Goal: Task Accomplishment & Management: Use online tool/utility

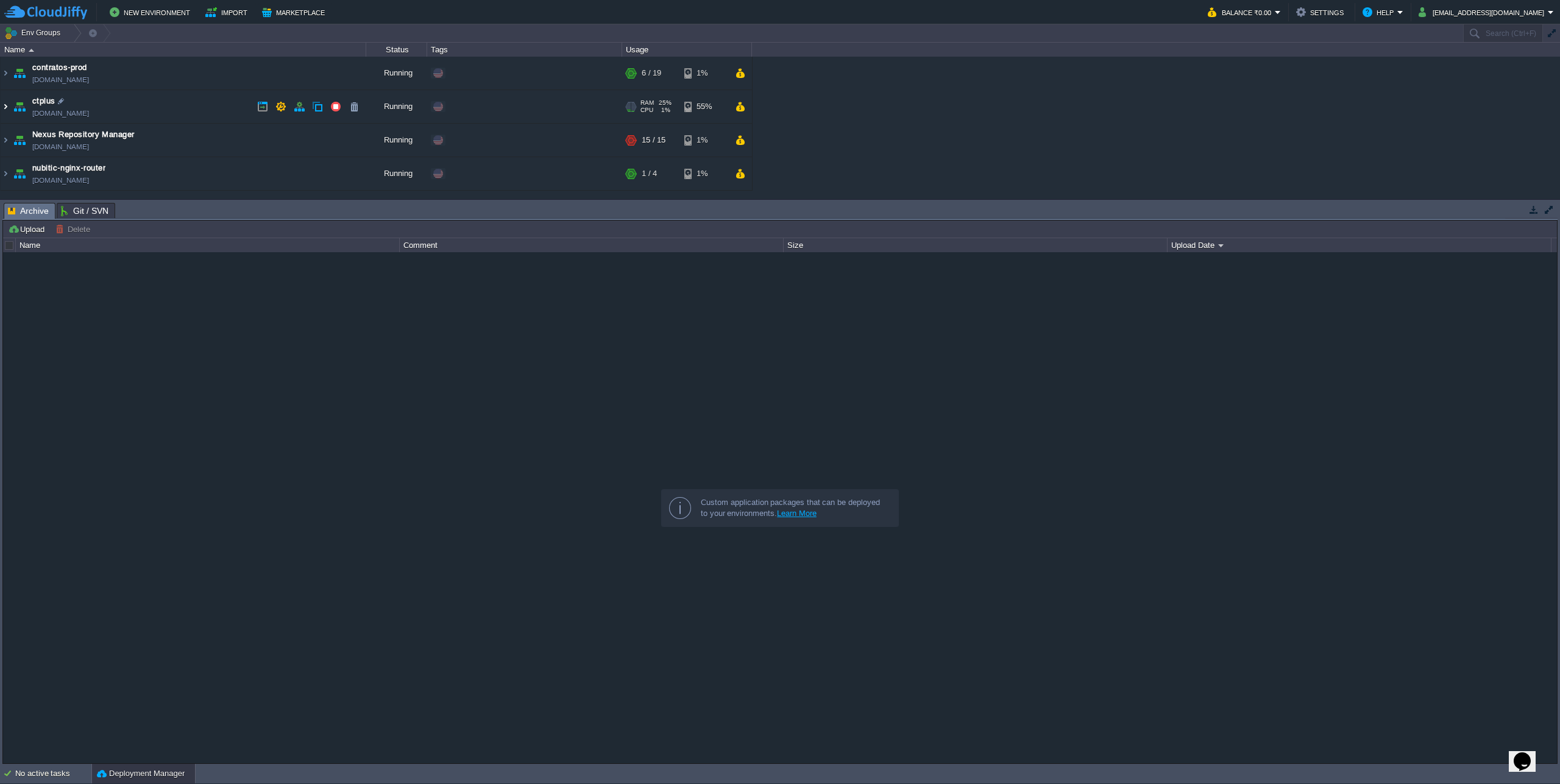
click at [3, 106] on img at bounding box center [5, 106] width 9 height 33
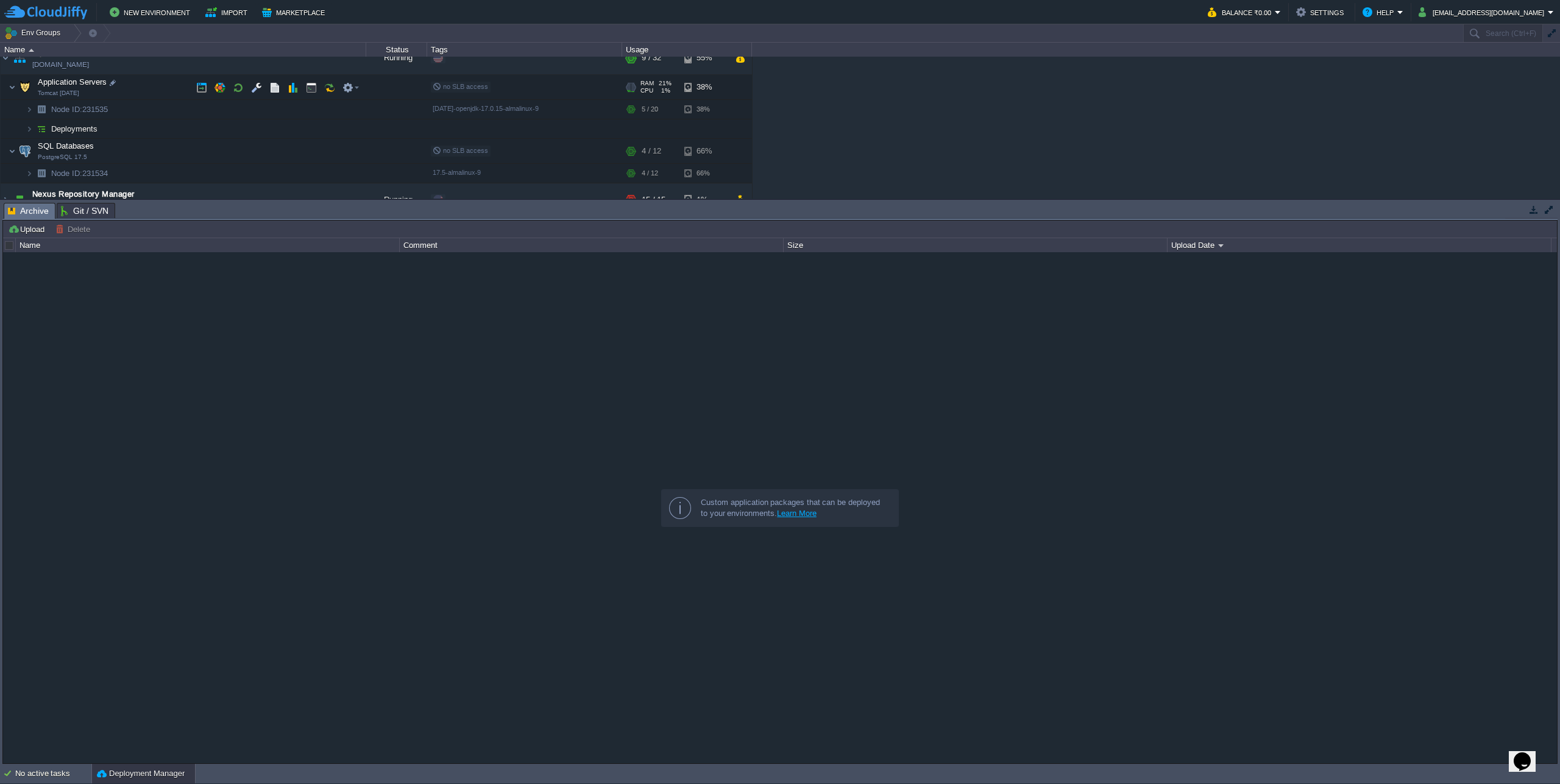
scroll to position [27, 0]
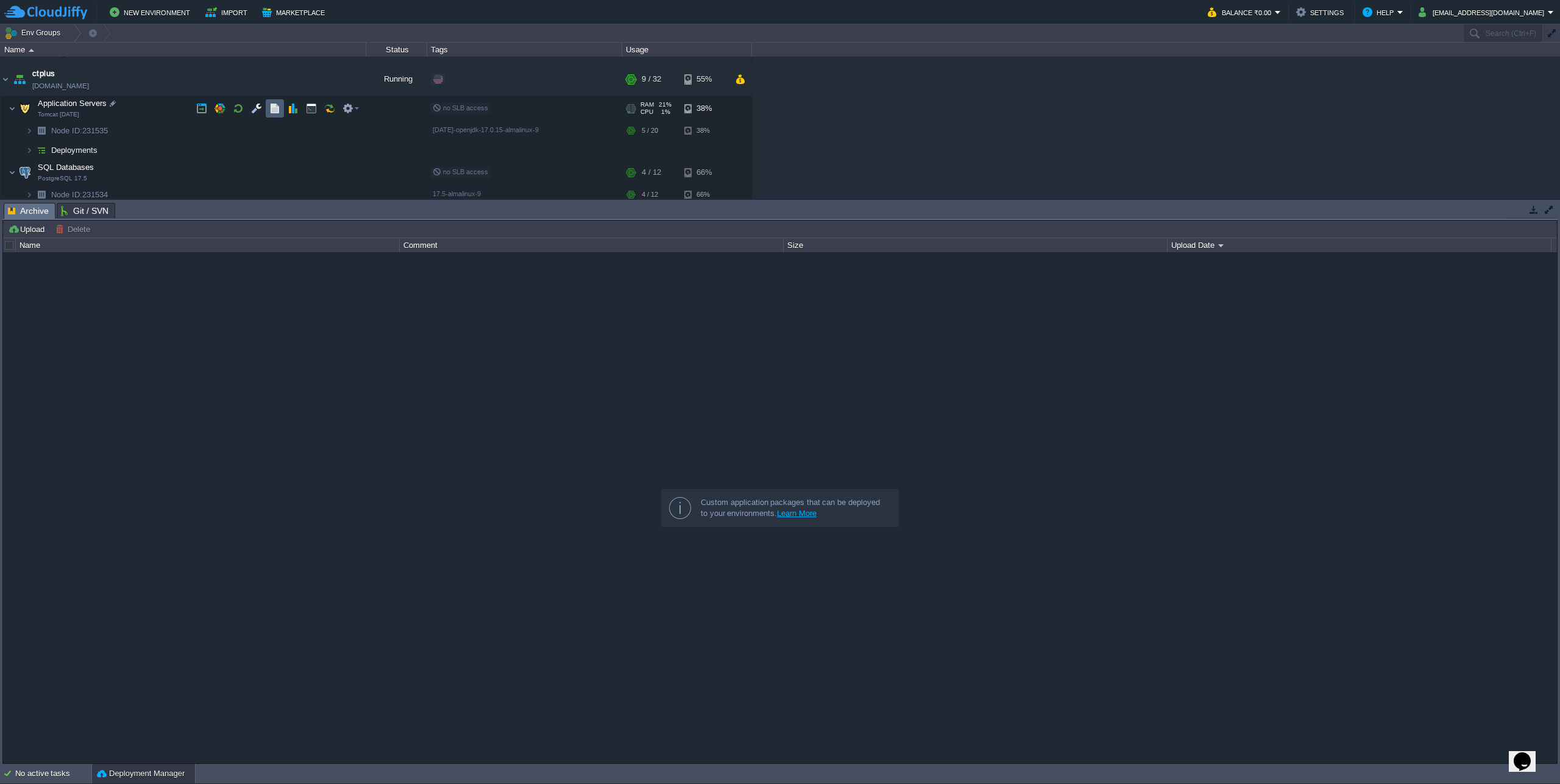
click at [279, 111] on button "button" at bounding box center [274, 108] width 11 height 11
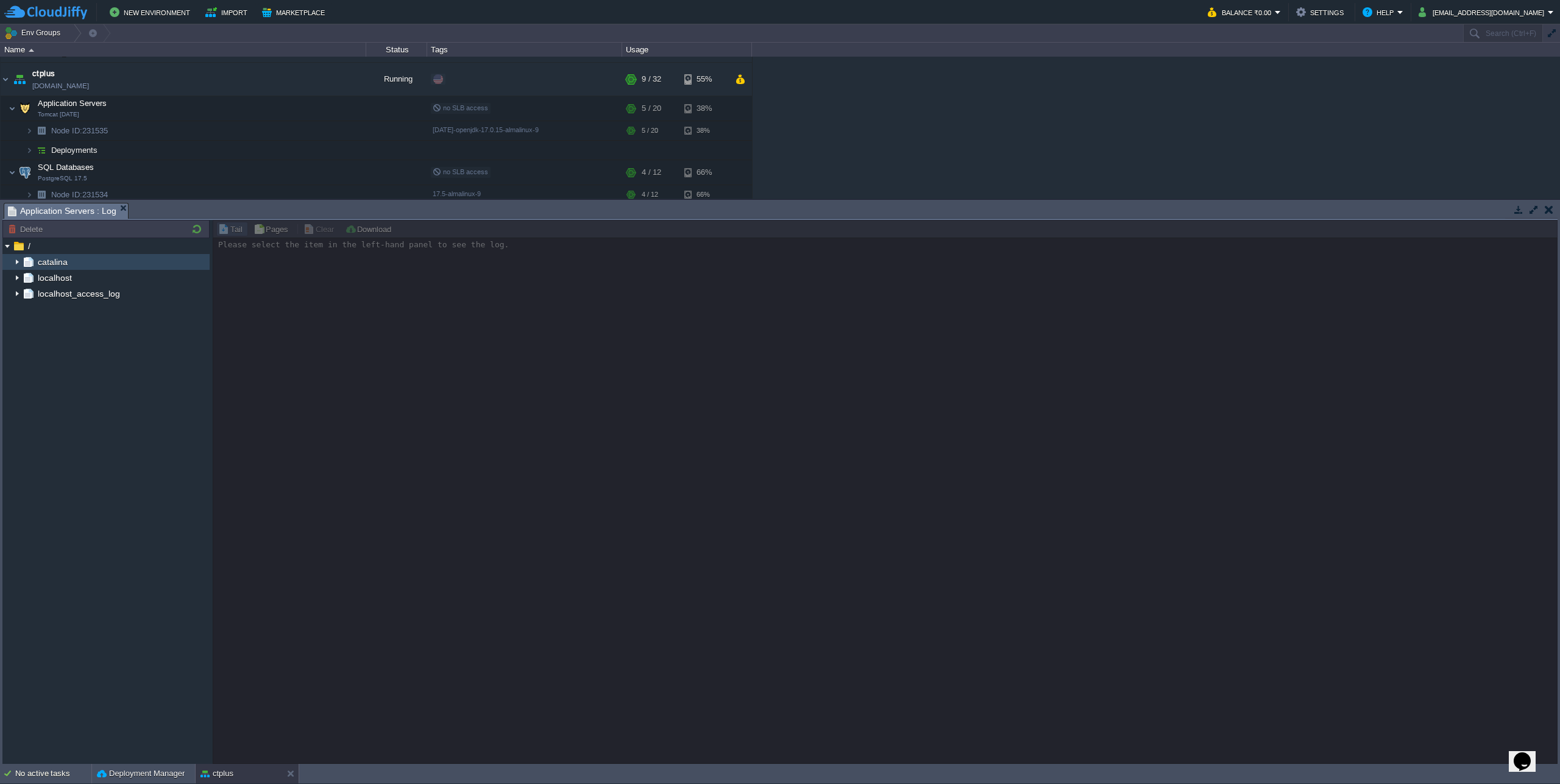
click at [16, 262] on img at bounding box center [16, 261] width 9 height 16
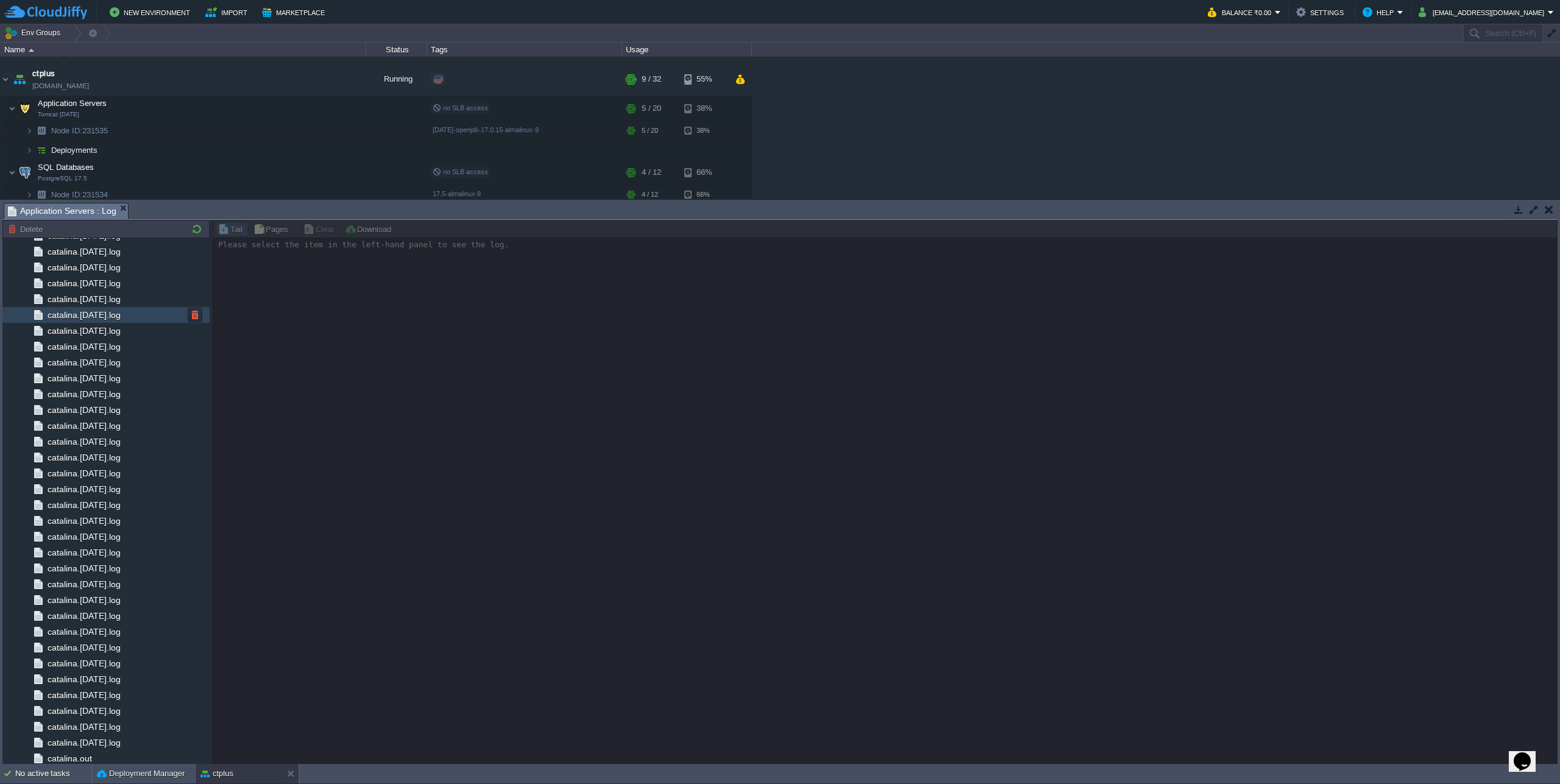
scroll to position [948, 0]
click at [93, 725] on span "catalina.out" at bounding box center [69, 724] width 48 height 11
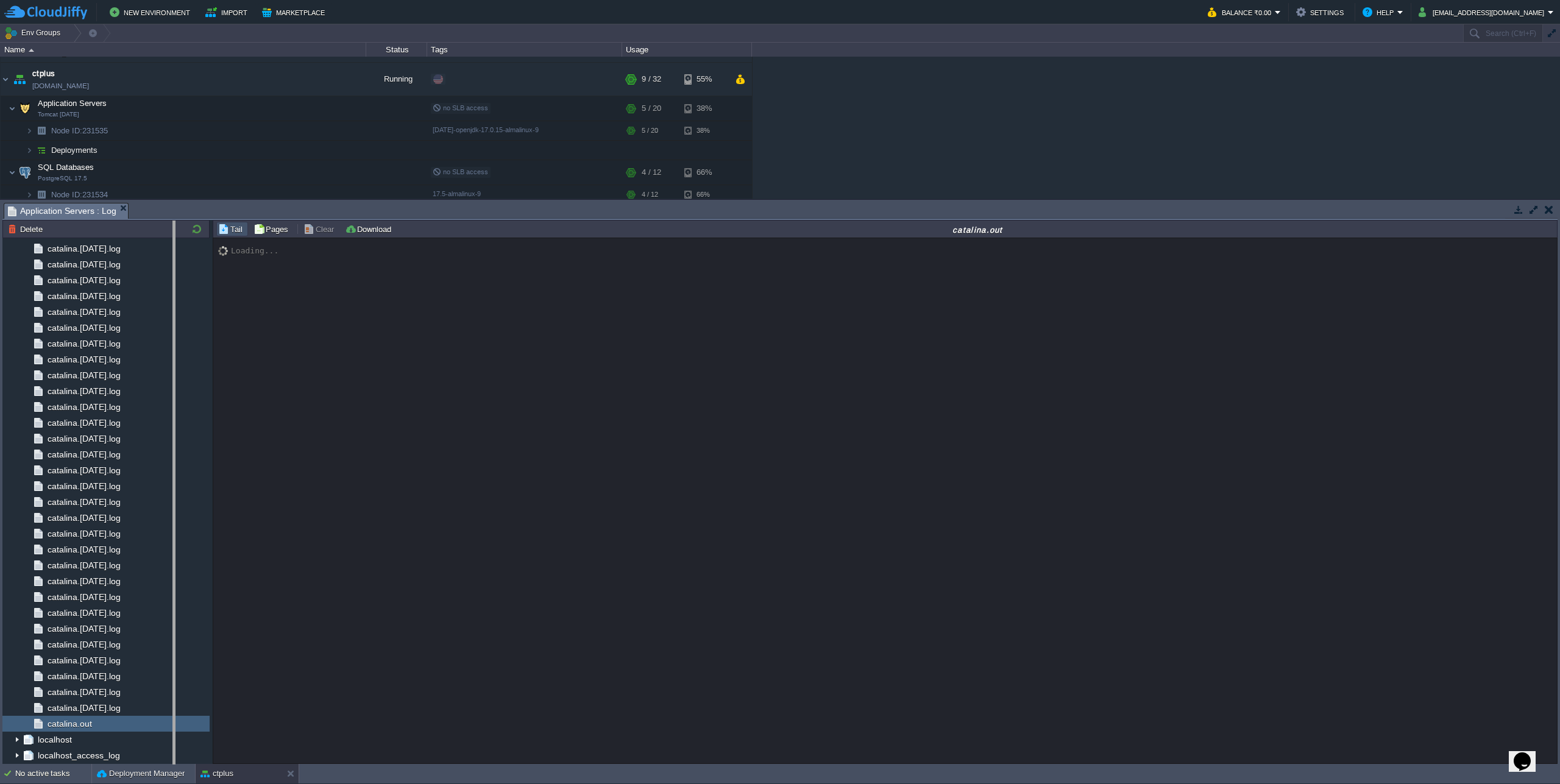
drag, startPoint x: 210, startPoint y: 290, endPoint x: 173, endPoint y: 291, distance: 37.0
click at [173, 291] on body "New Environment Import Marketplace Bonus ₹0.00 Upgrade Account Balance ₹0.00 Se…" at bounding box center [780, 392] width 1560 height 784
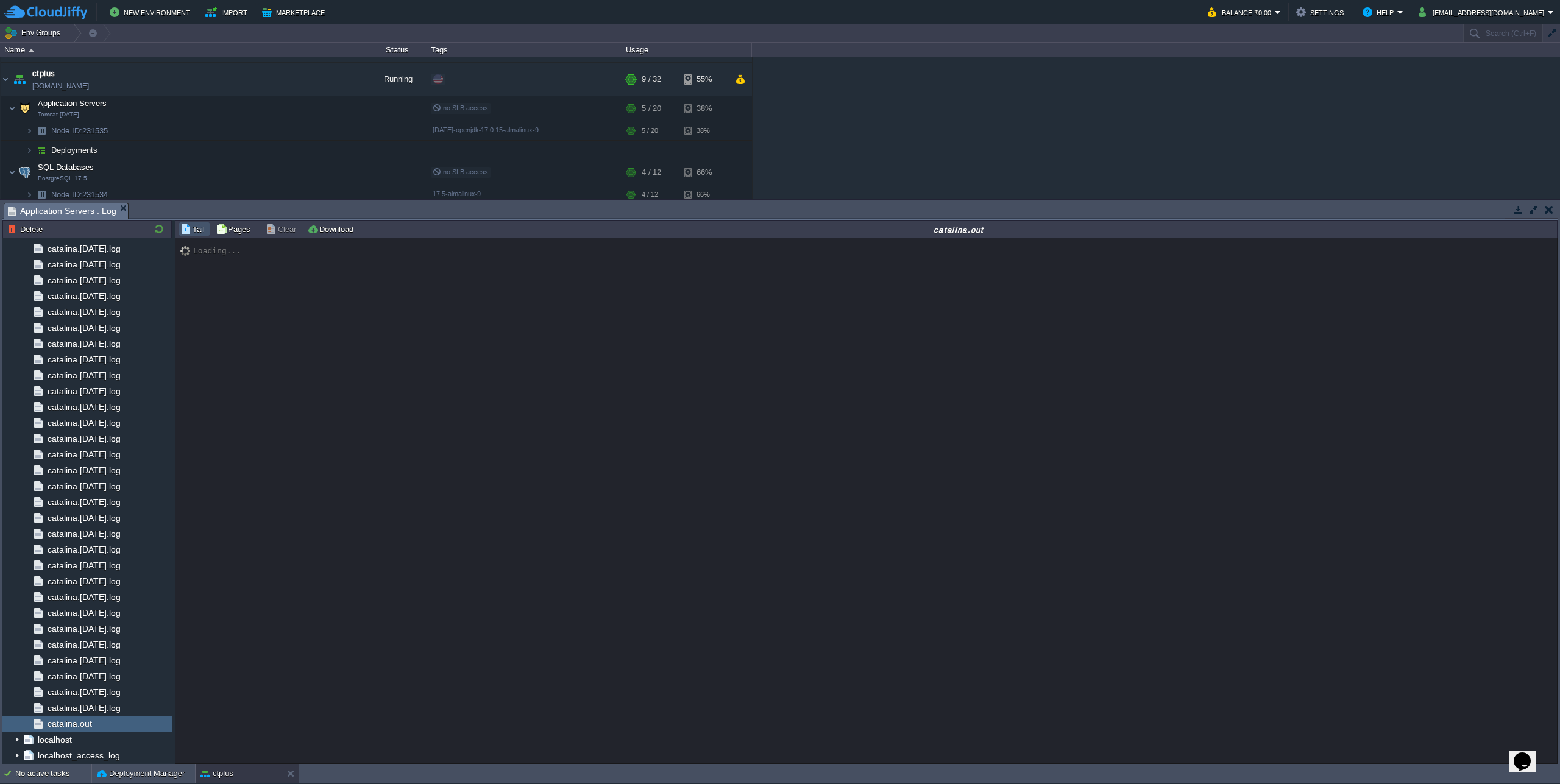
click at [1529, 213] on button "button" at bounding box center [1534, 210] width 11 height 11
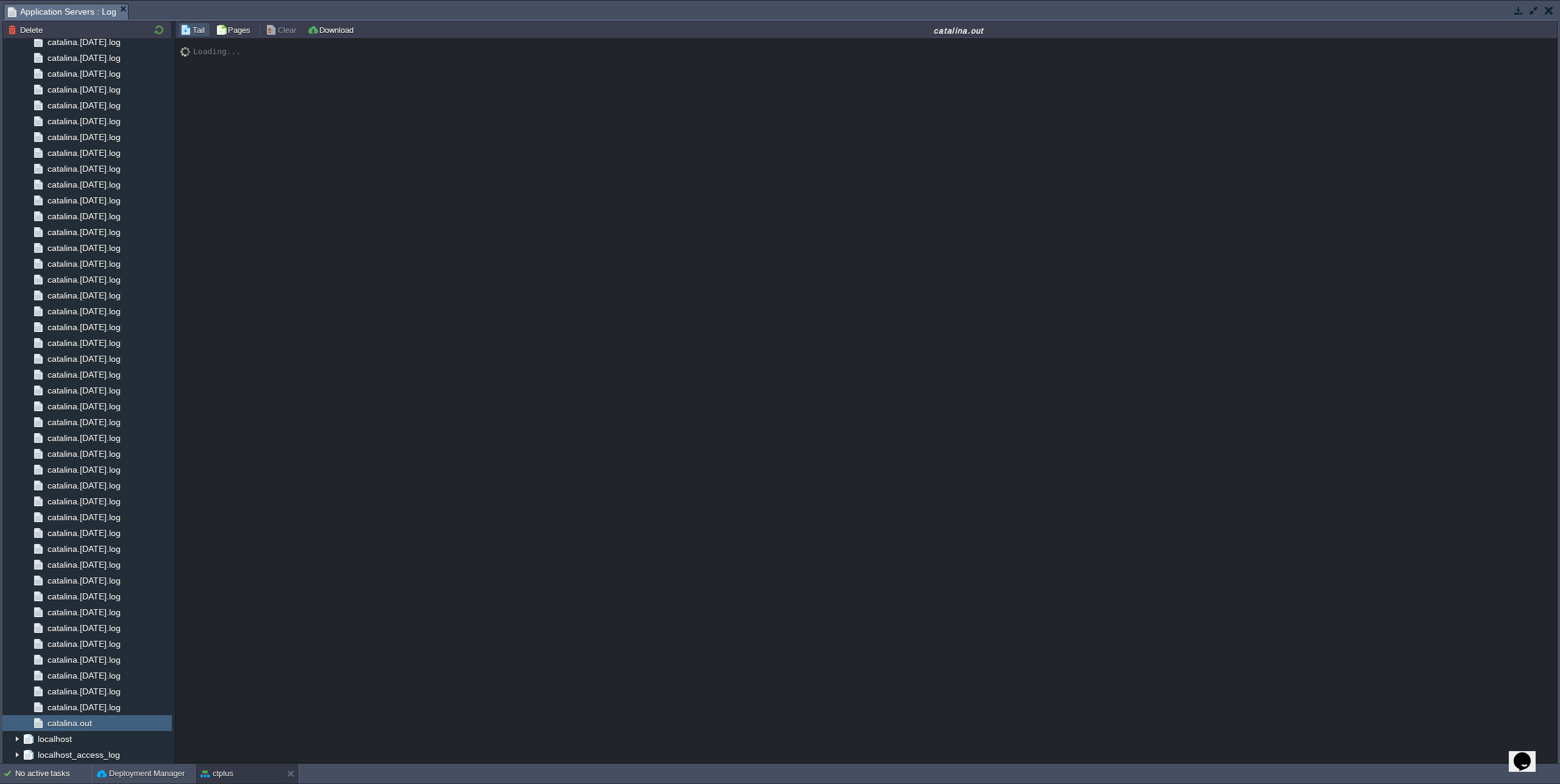
scroll to position [10262, 0]
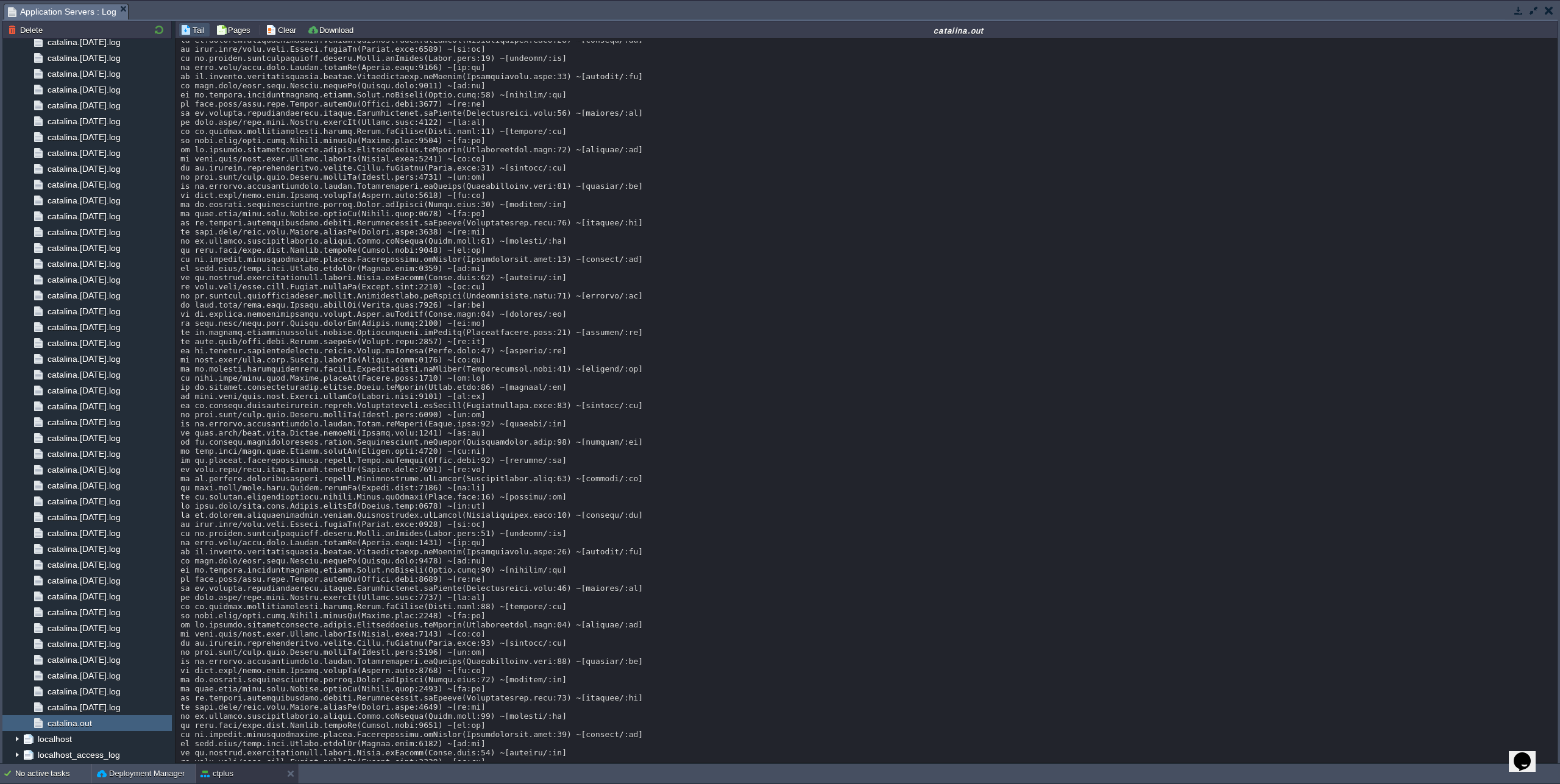
scroll to position [0, 0]
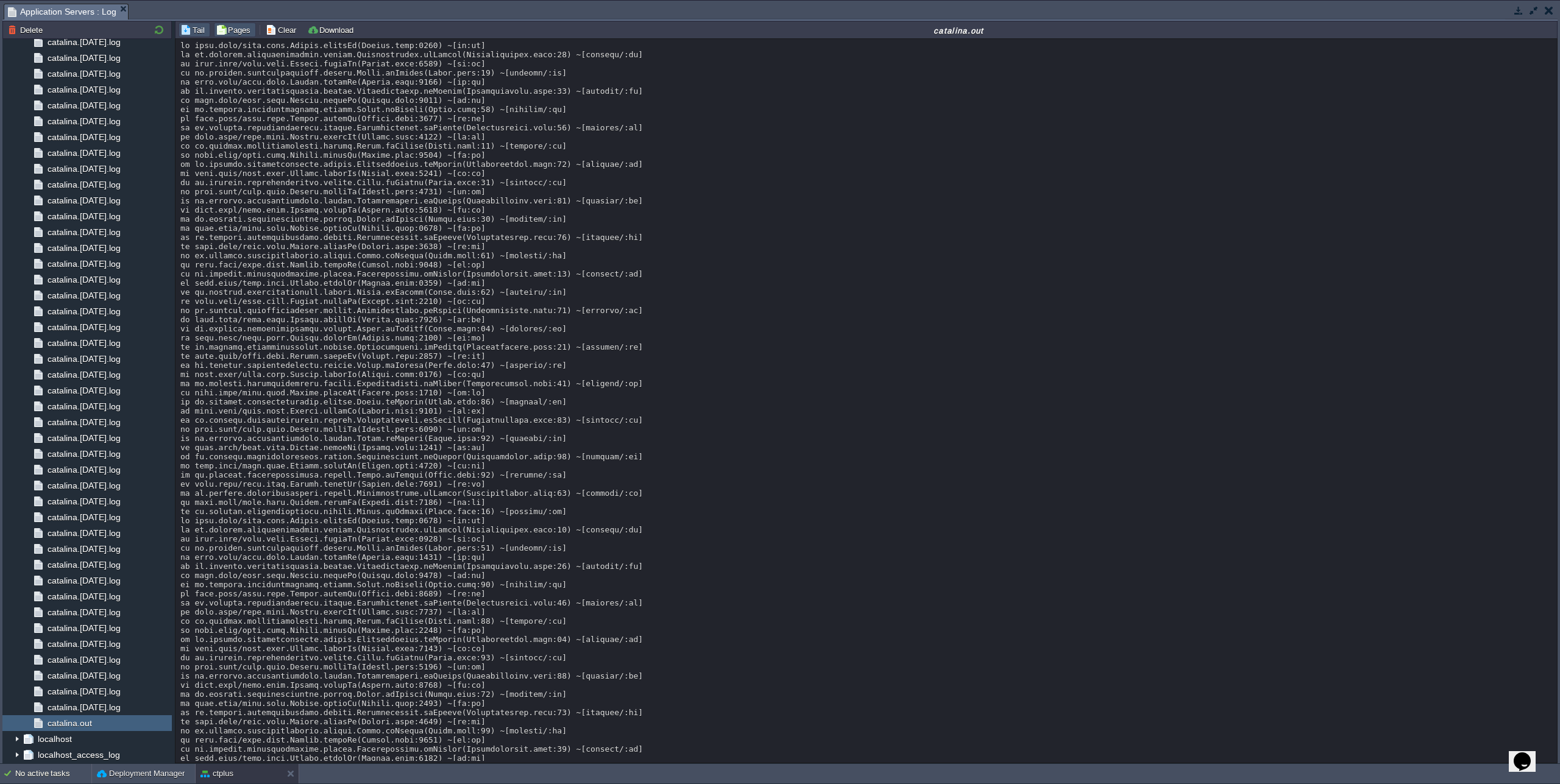
click at [230, 28] on button "Pages" at bounding box center [234, 30] width 38 height 11
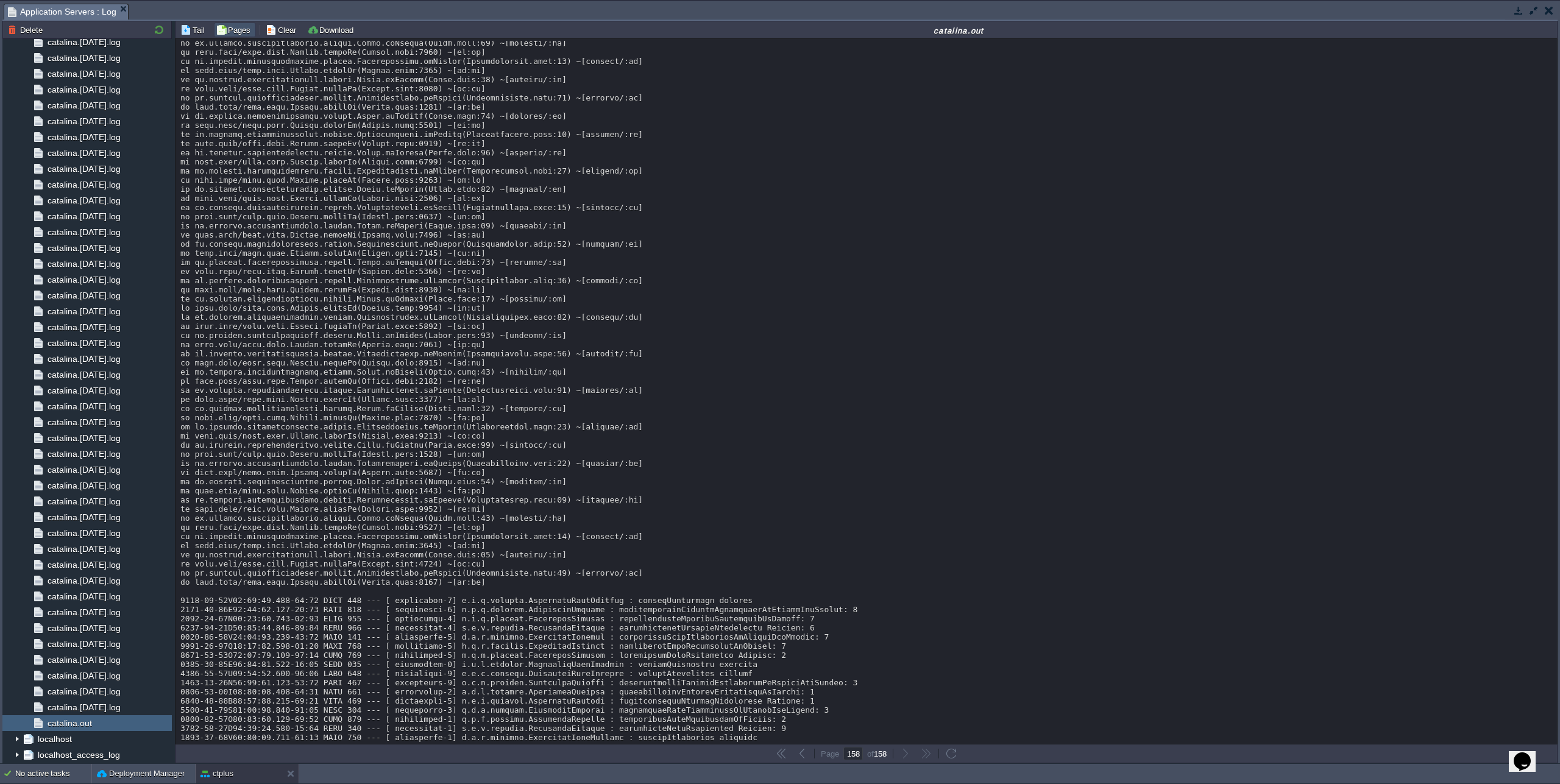
click at [807, 753] on td at bounding box center [801, 753] width 14 height 14
type input "157"
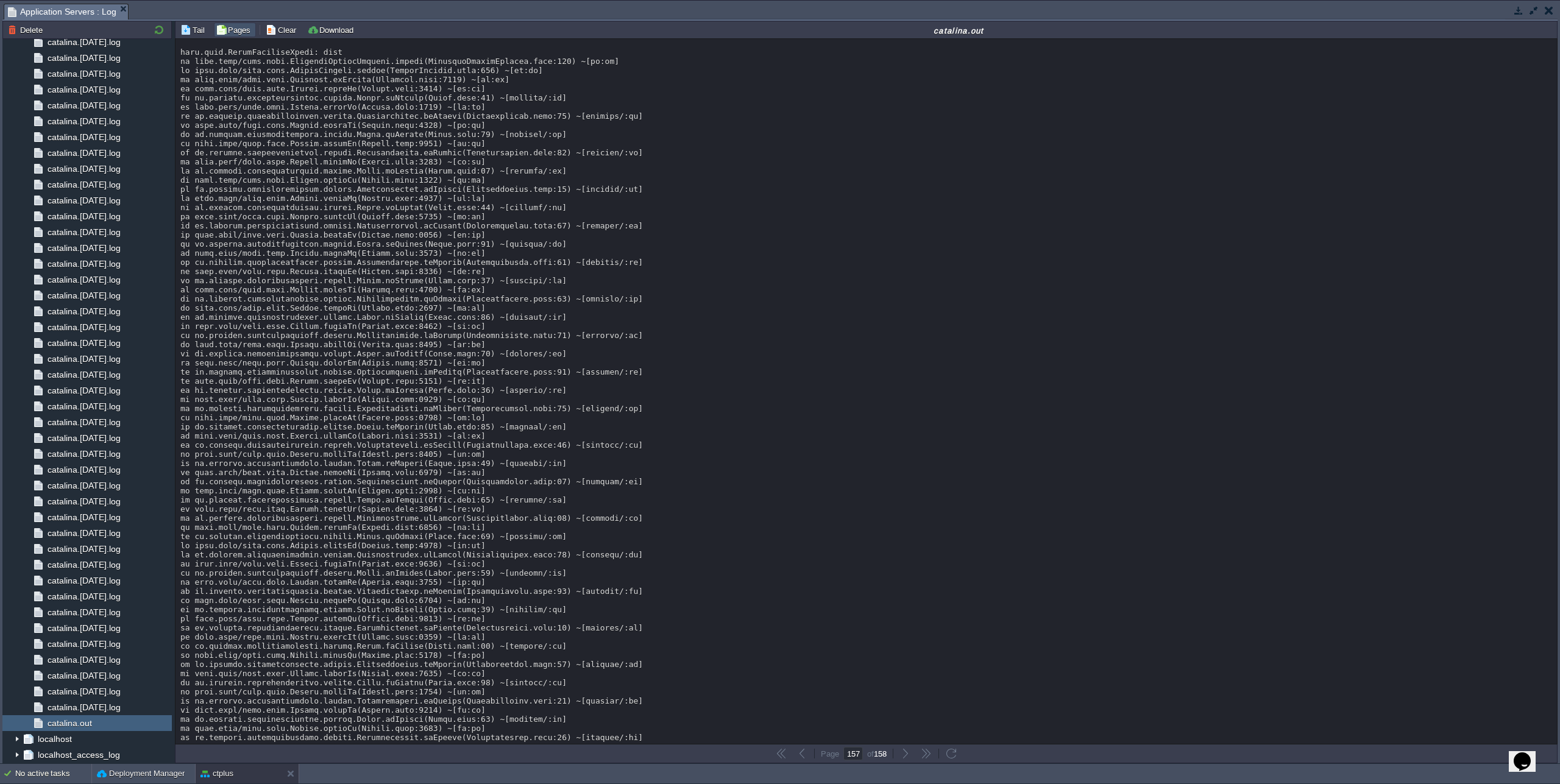
scroll to position [9926, 0]
click at [194, 35] on button "Tail" at bounding box center [194, 30] width 28 height 11
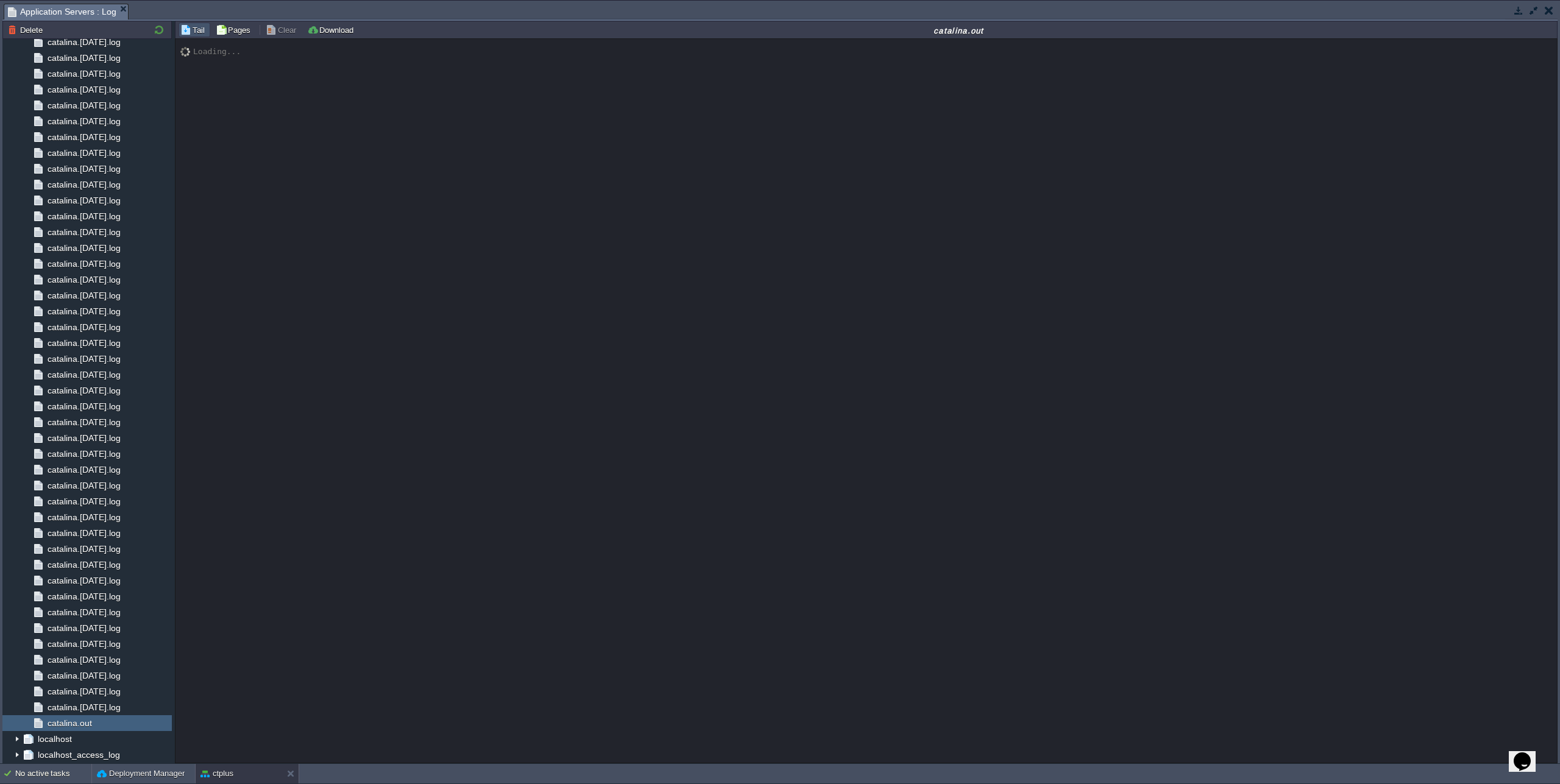
scroll to position [10262, 0]
